Goal: Task Accomplishment & Management: Use online tool/utility

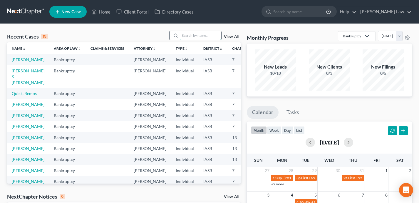
click at [201, 37] on input "search" at bounding box center [200, 35] width 41 height 9
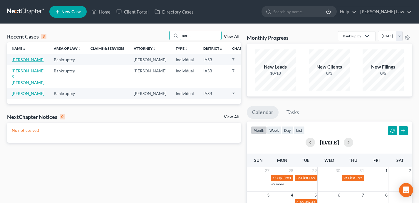
type input "norm"
click at [16, 62] on link "[PERSON_NAME]" at bounding box center [28, 59] width 33 height 5
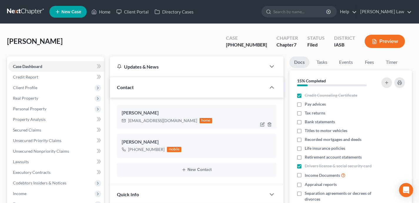
scroll to position [4, 0]
drag, startPoint x: 169, startPoint y: 121, endPoint x: 122, endPoint y: 123, distance: 46.2
click at [122, 123] on div "[EMAIL_ADDRESS][DOMAIN_NAME] home" at bounding box center [167, 121] width 91 height 8
copy div "[EMAIL_ADDRESS][DOMAIN_NAME]"
drag, startPoint x: 269, startPoint y: 47, endPoint x: 242, endPoint y: 46, distance: 27.0
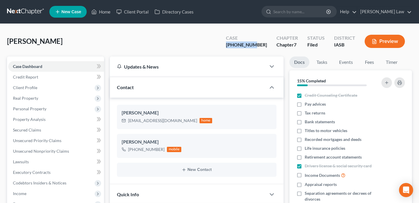
click at [242, 46] on div "Case [PHONE_NUMBER]" at bounding box center [246, 41] width 51 height 17
copy div "[PHONE_NUMBER]"
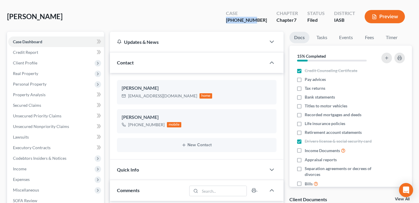
scroll to position [26, 0]
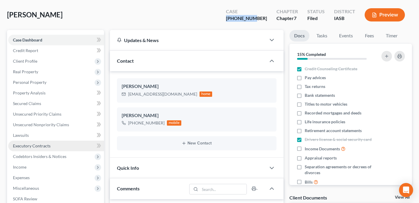
click at [70, 144] on link "Executory Contracts" at bounding box center [56, 145] width 96 height 11
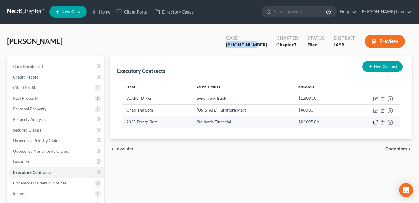
click at [375, 121] on icon "button" at bounding box center [375, 122] width 5 height 5
select select "35"
select select "0"
select select "1"
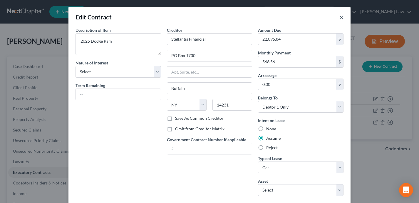
click at [340, 18] on button "×" at bounding box center [341, 17] width 4 height 7
